Goal: Task Accomplishment & Management: Manage account settings

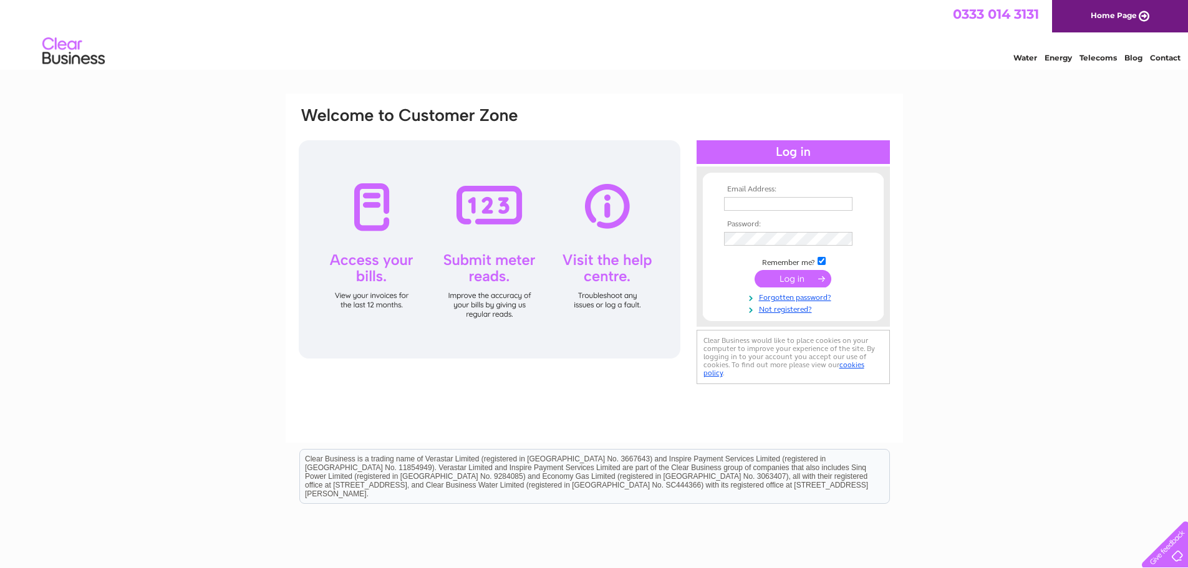
click at [830, 198] on input "text" at bounding box center [788, 204] width 128 height 14
paste input "scott@thespiritsembassy.com"
type input "scott@thespiritsembassy.com"
click at [647, 246] on div "Email Address: scott@thespiritsembassy.com Password:" at bounding box center [595, 247] width 594 height 283
click at [782, 276] on input "submit" at bounding box center [793, 279] width 77 height 17
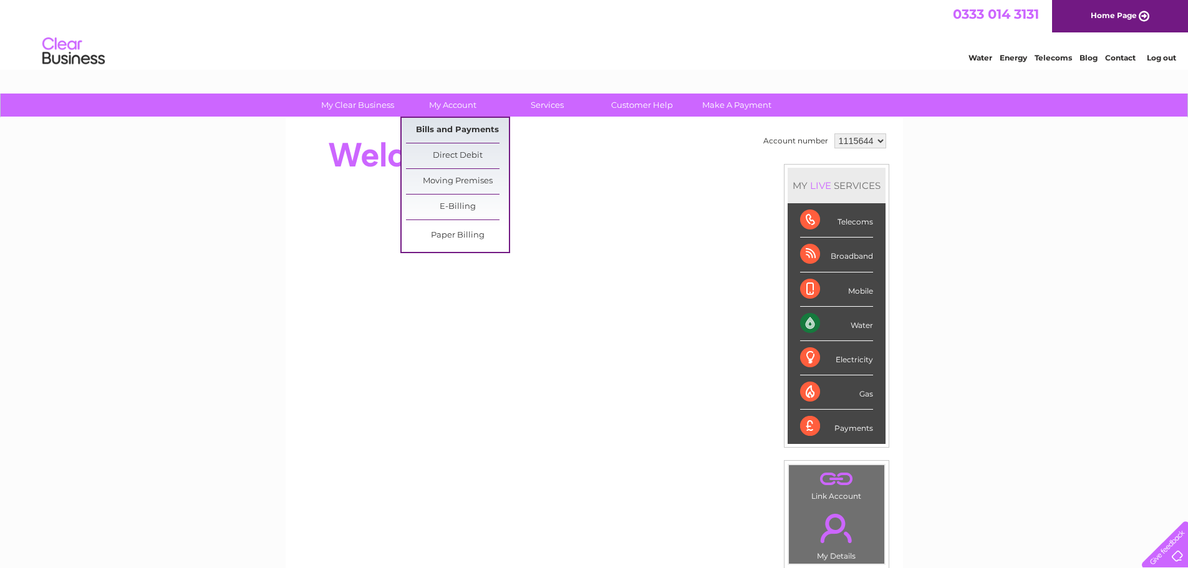
click at [436, 123] on link "Bills and Payments" at bounding box center [457, 130] width 103 height 25
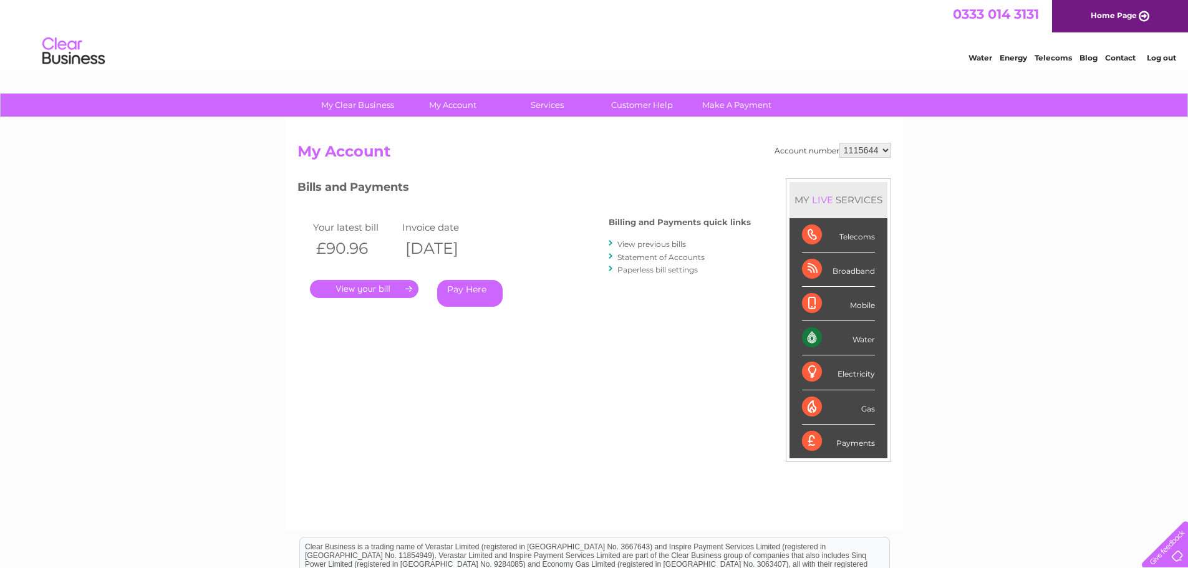
click at [357, 286] on link "." at bounding box center [364, 289] width 109 height 18
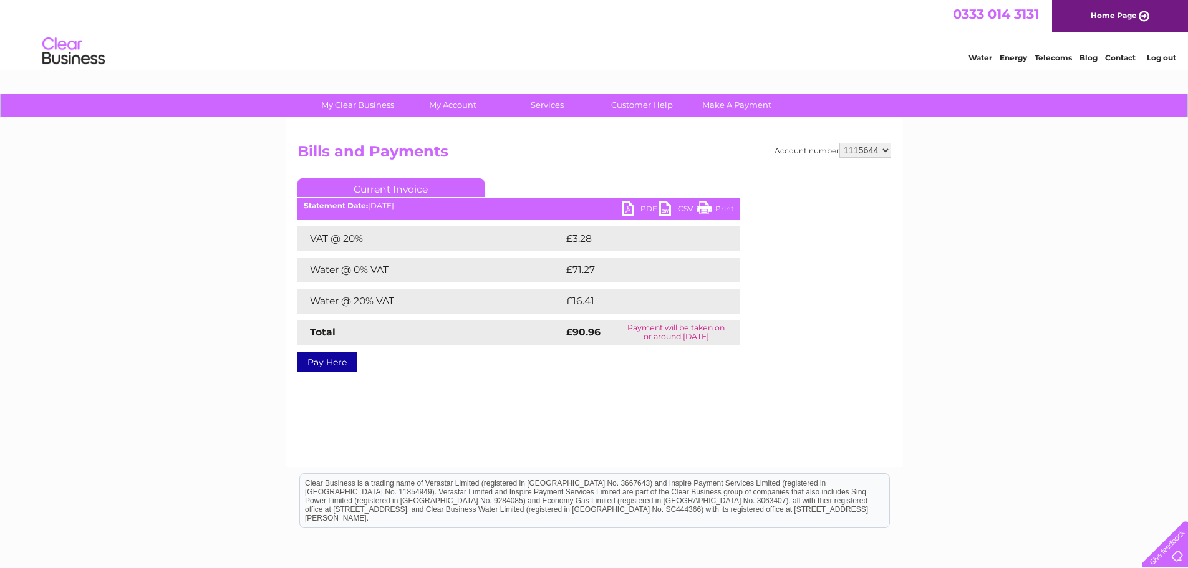
click at [622, 206] on link "PDF" at bounding box center [640, 210] width 37 height 18
